Goal: Task Accomplishment & Management: Use online tool/utility

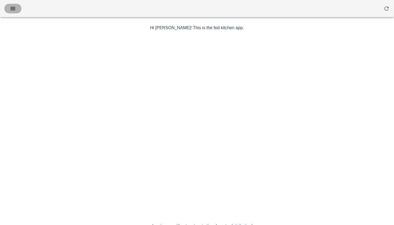
click at [8, 7] on button "button" at bounding box center [12, 9] width 17 height 10
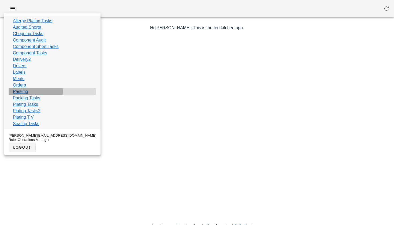
click at [24, 93] on link "Packing" at bounding box center [20, 92] width 15 height 6
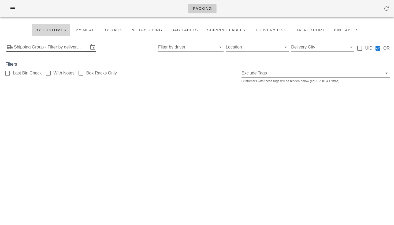
click at [62, 52] on div "Shipping Group - Filter by delivery logistics" at bounding box center [51, 47] width 90 height 9
click at [75, 47] on input "text" at bounding box center [51, 47] width 75 height 9
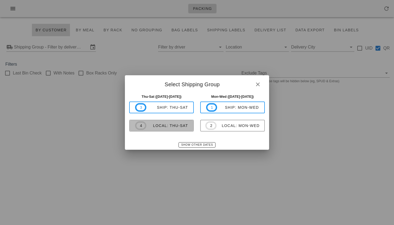
click at [178, 125] on div "local: Thu-Sat" at bounding box center [167, 126] width 42 height 4
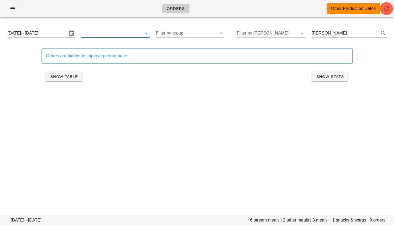
click at [111, 34] on input "text" at bounding box center [111, 33] width 60 height 9
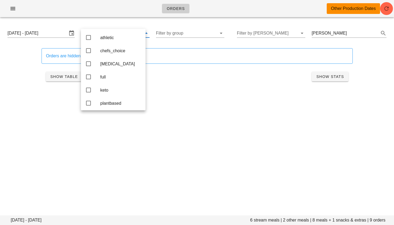
click at [87, 24] on div "[DATE] - [DATE] 6 stream meals | 2 other meals | 8 meals + 1 snacks & extras | …" at bounding box center [197, 58] width 394 height 74
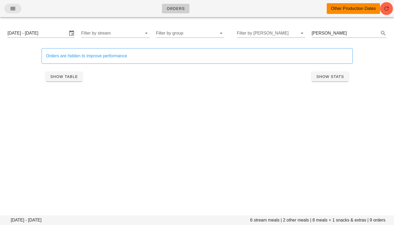
click at [7, 11] on button "button" at bounding box center [12, 9] width 17 height 10
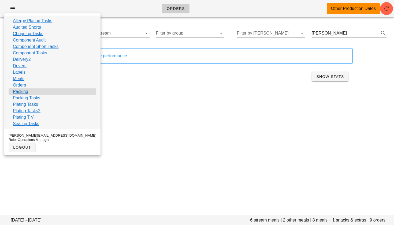
click at [22, 92] on link "Packing" at bounding box center [20, 92] width 15 height 6
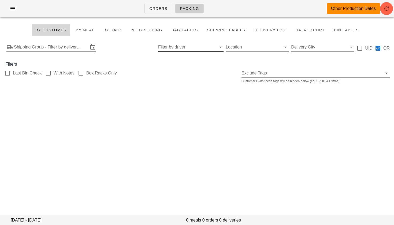
click at [174, 47] on input "Filter by driver" at bounding box center [186, 47] width 57 height 9
click at [136, 50] on div "Shipping Group - Filter by delivery logistics Location Delivery City UID QR" at bounding box center [197, 47] width 394 height 17
click at [69, 45] on input "Shipping Group - Filter by delivery logistics" at bounding box center [51, 47] width 75 height 9
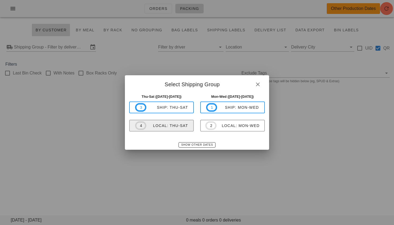
click at [157, 126] on div "local: Thu-Sat" at bounding box center [167, 126] width 42 height 4
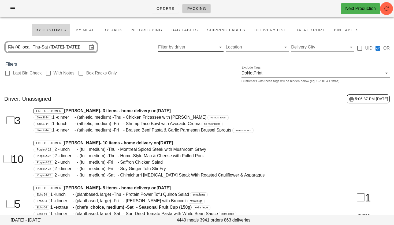
click at [182, 47] on input "Filter by driver" at bounding box center [186, 47] width 57 height 9
click at [155, 41] on div "(4) local: Thu-Sat ([DATE]-[DATE]) Location [GEOGRAPHIC_DATA] UID QR" at bounding box center [197, 47] width 394 height 17
click at [181, 43] on input "Filter by driver" at bounding box center [186, 47] width 57 height 9
click at [137, 52] on div "(4) local: Thu-Sat ([DATE]-[DATE]) Location [GEOGRAPHIC_DATA] UID QR" at bounding box center [197, 47] width 394 height 17
click at [272, 31] on span "Delivery List" at bounding box center [270, 30] width 32 height 4
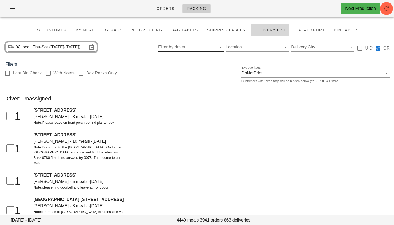
click at [196, 46] on input "Filter by driver" at bounding box center [186, 47] width 57 height 9
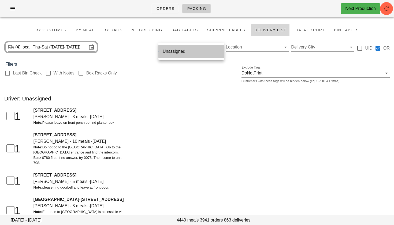
click at [196, 46] on div "Unassigned" at bounding box center [191, 52] width 57 height 12
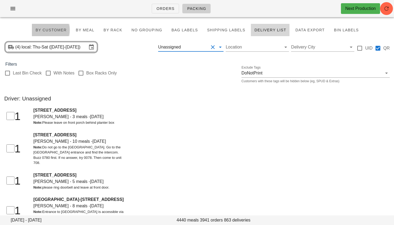
click at [67, 30] on span "By Customer" at bounding box center [50, 30] width 31 height 4
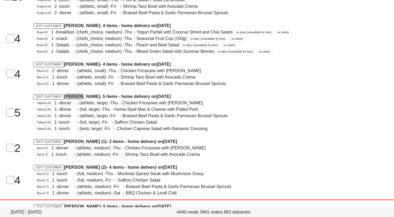
scroll to position [11802, 0]
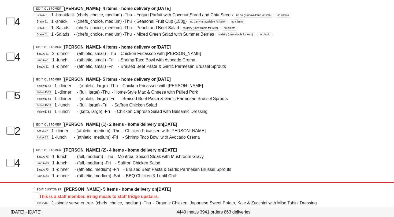
click at [122, 160] on div "Blue.A-73 1 - lunch - (full, medium) - Fri - Saffron Chicken Salad" at bounding box center [181, 163] width 294 height 6
